Goal: Task Accomplishment & Management: Use online tool/utility

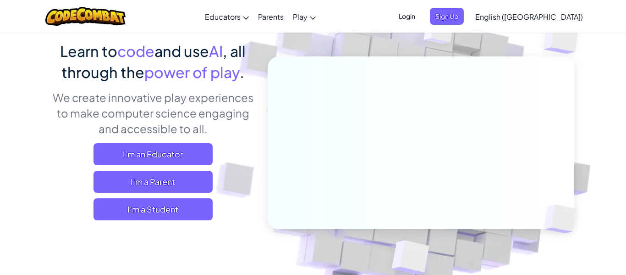
scroll to position [70, 0]
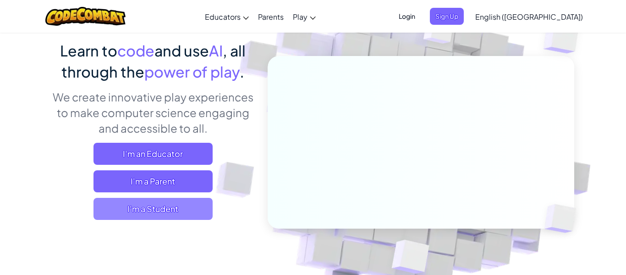
click at [165, 201] on span "I'm a Student" at bounding box center [152, 209] width 119 height 22
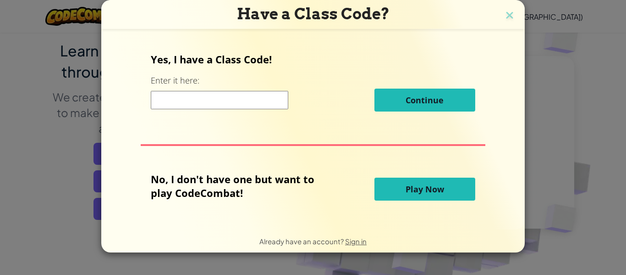
click at [422, 185] on span "Play Now" at bounding box center [425, 188] width 38 height 11
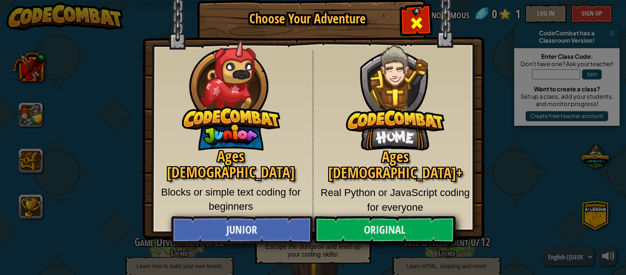
click at [418, 16] on span "Close modal" at bounding box center [416, 23] width 15 height 15
